Goal: Communication & Community: Answer question/provide support

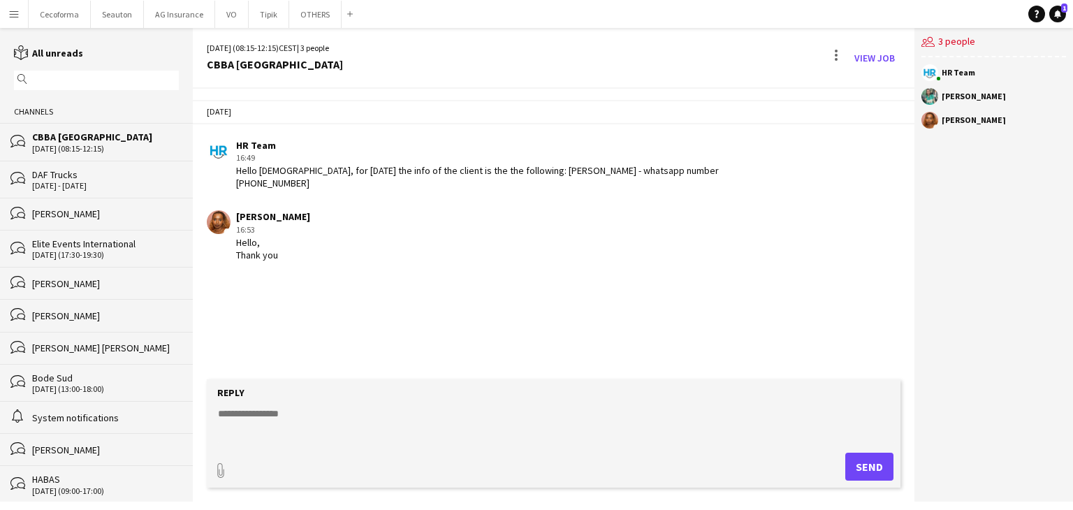
click at [359, 305] on div "[DATE] HR Team 16:49 Hello [DEMOGRAPHIC_DATA], for [DATE] the info of the clien…" at bounding box center [554, 234] width 722 height 291
click at [285, 403] on form "Reply paperclip Send" at bounding box center [554, 433] width 694 height 108
click at [282, 412] on textarea at bounding box center [557, 425] width 680 height 36
type textarea "**********"
click at [660, 386] on div "Reply" at bounding box center [554, 392] width 680 height 13
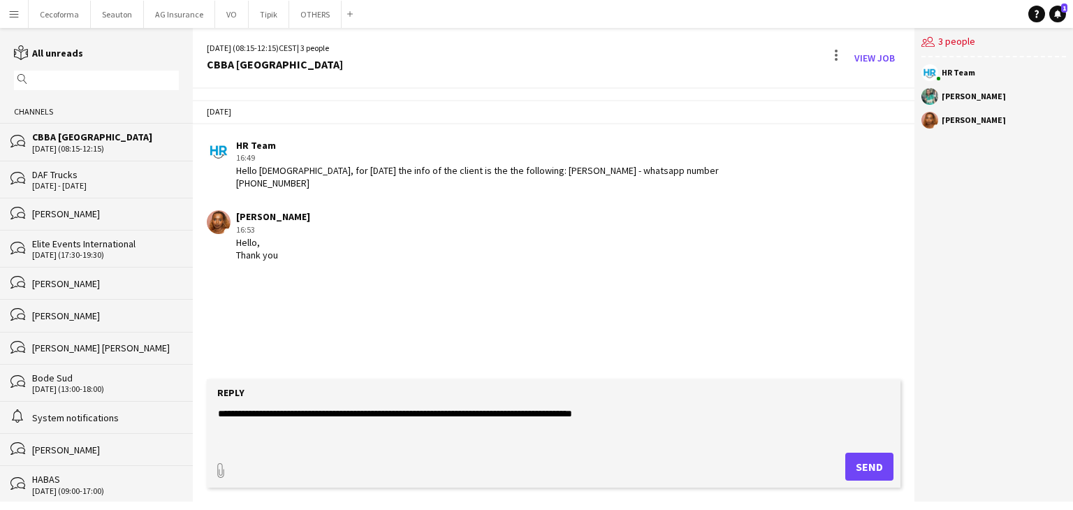
click at [625, 417] on textarea "**********" at bounding box center [557, 425] width 680 height 36
click at [884, 465] on button "Send" at bounding box center [870, 467] width 48 height 28
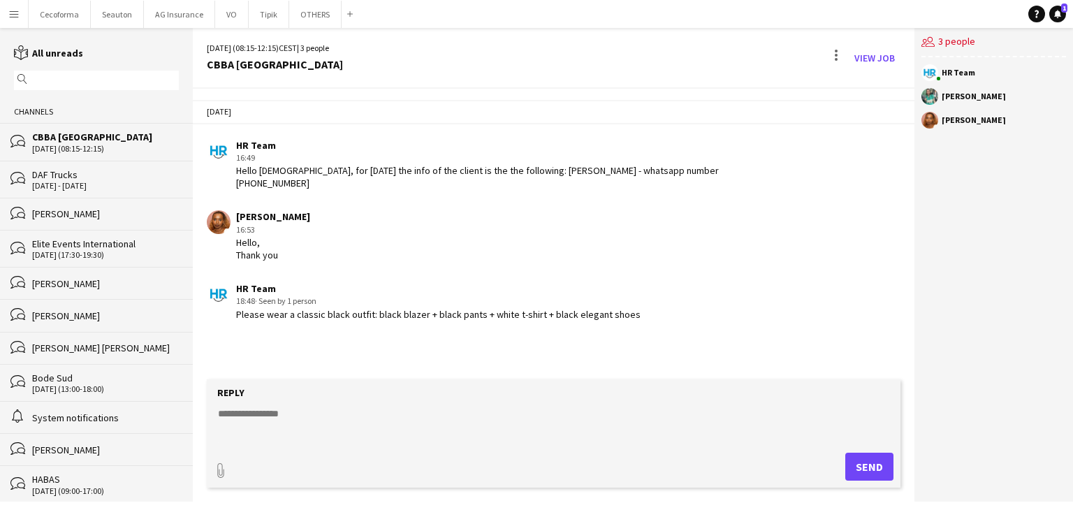
click at [1049, 2] on app-navbar "Menu Boards Boards Boards All jobs Status Workforce Workforce My Workforce Recr…" at bounding box center [536, 14] width 1073 height 28
click at [1057, 12] on icon at bounding box center [1058, 13] width 7 height 7
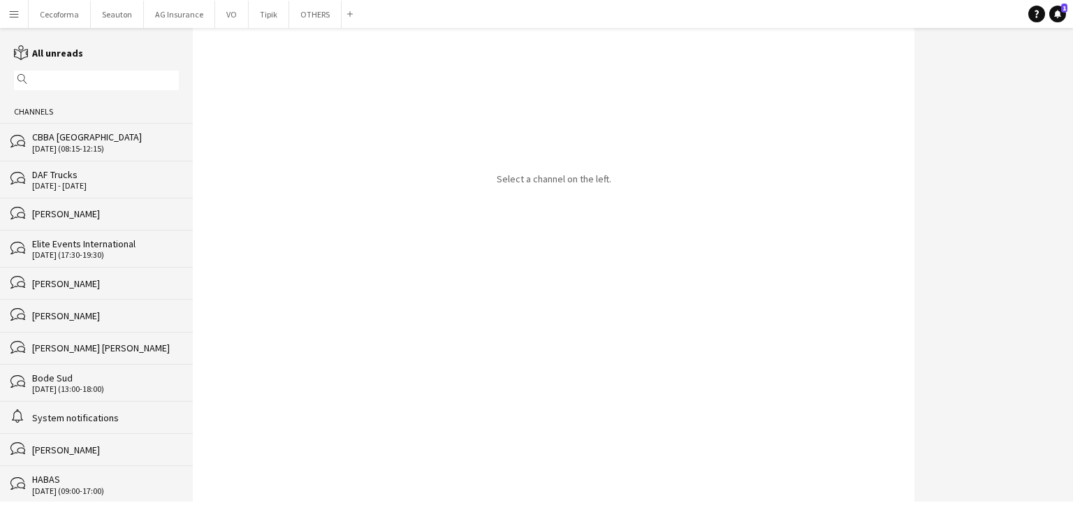
click at [52, 158] on div "bubbles CBBA Europe [DATE] (08:15-12:15)" at bounding box center [96, 141] width 193 height 37
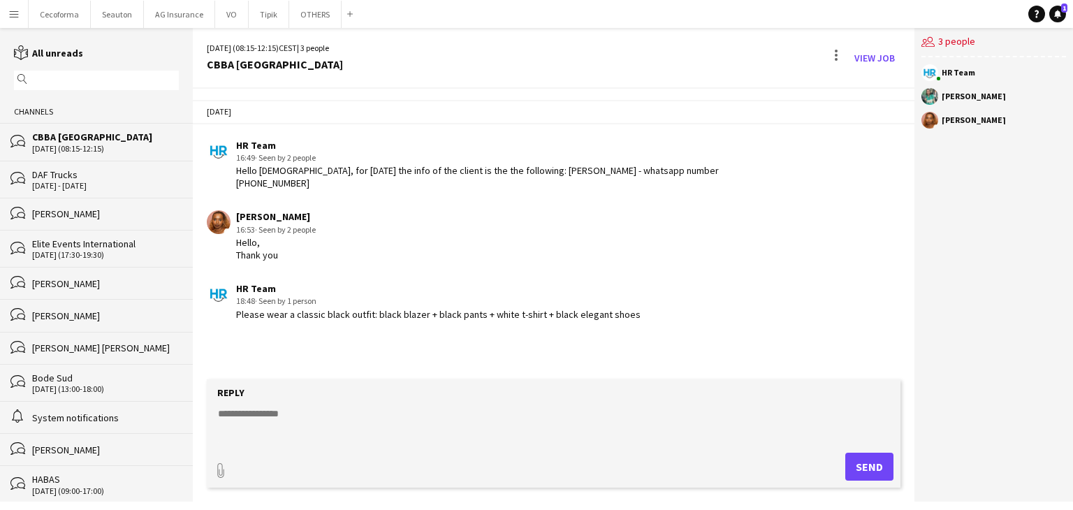
click at [493, 308] on app-chat-message "HR Team 18:48 · Seen by 1 person Please wear a classic black outfit: black blaz…" at bounding box center [554, 301] width 722 height 52
click at [78, 191] on div "bubbles DAF Trucks [DATE] - [DATE]" at bounding box center [96, 179] width 193 height 37
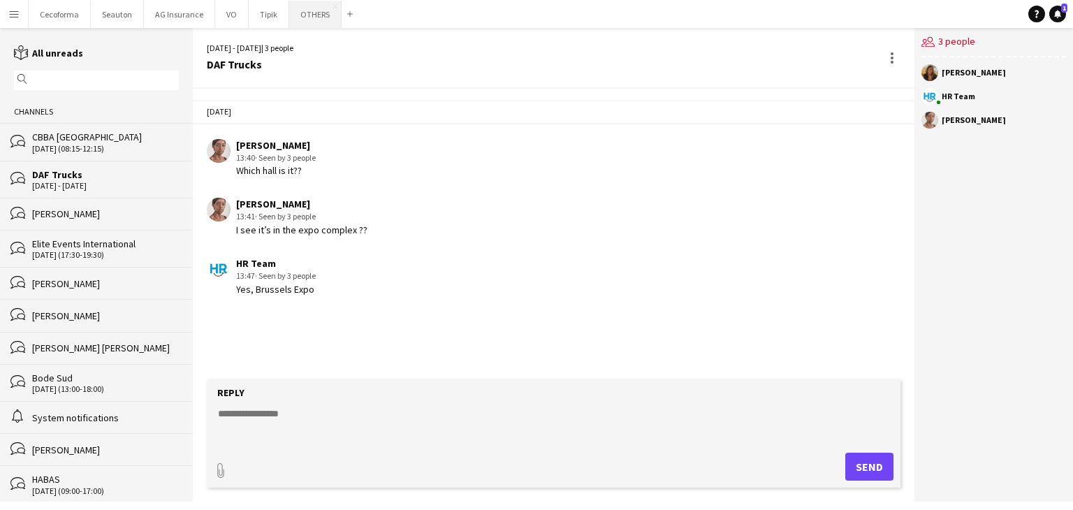
click at [314, 13] on button "OTHERS Close" at bounding box center [315, 14] width 52 height 27
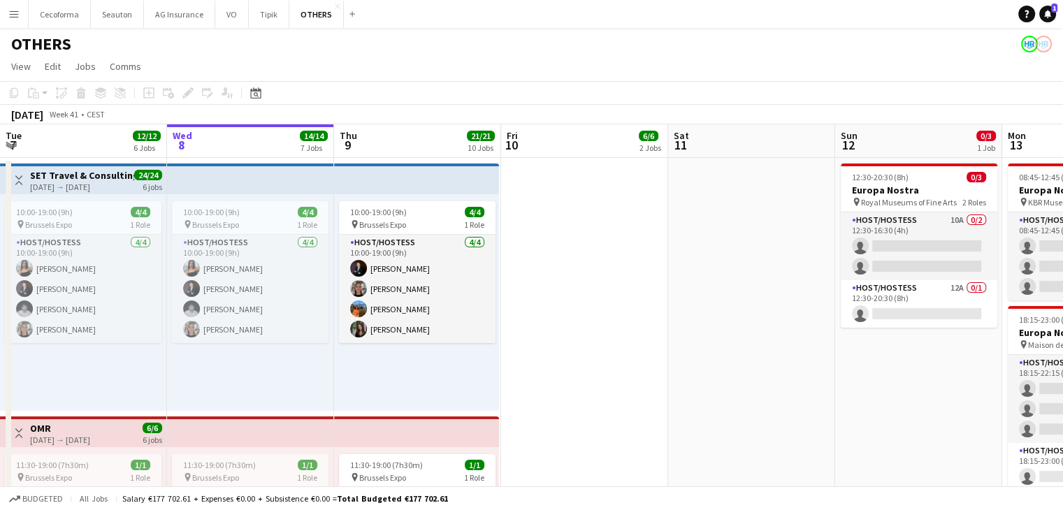
scroll to position [0, 373]
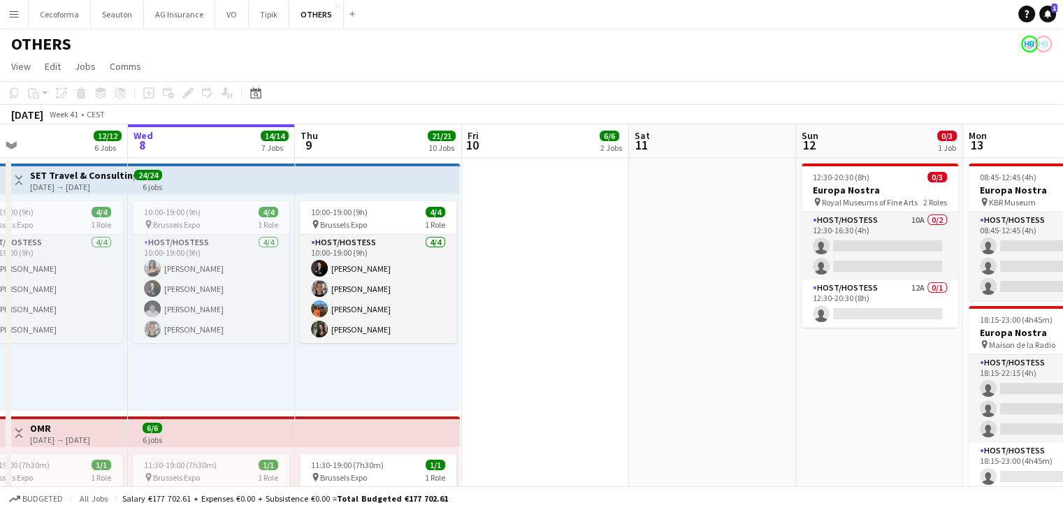
drag, startPoint x: 643, startPoint y: 333, endPoint x: 604, endPoint y: 335, distance: 39.2
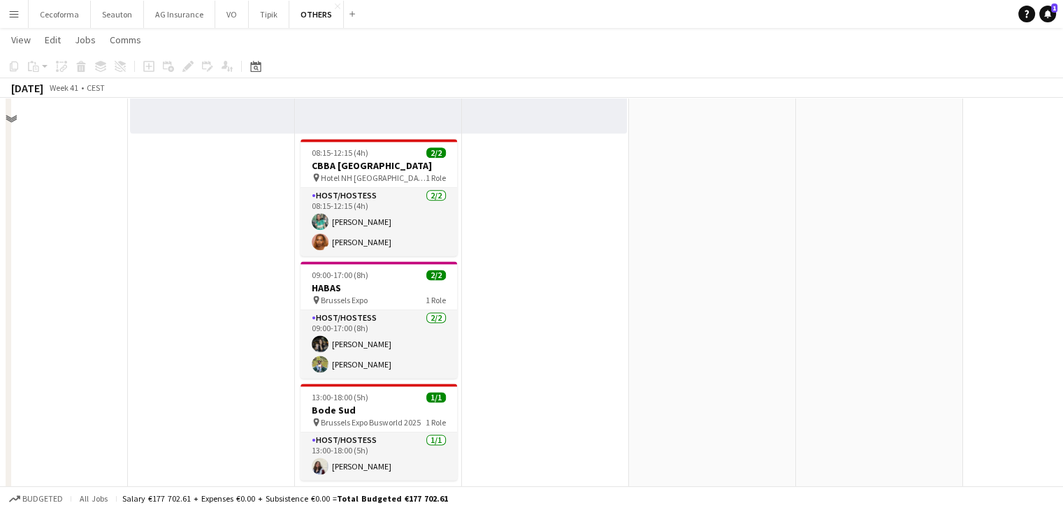
scroll to position [1817, 0]
